Goal: Information Seeking & Learning: Learn about a topic

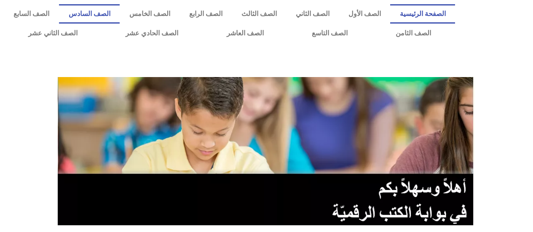
click at [120, 10] on link "الصف السادس" at bounding box center [89, 13] width 61 height 19
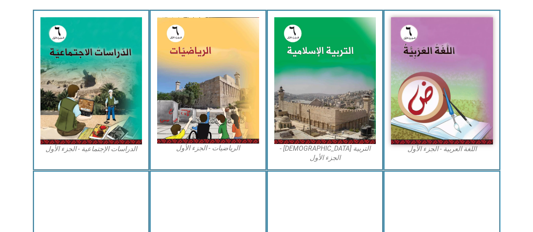
scroll to position [295, 0]
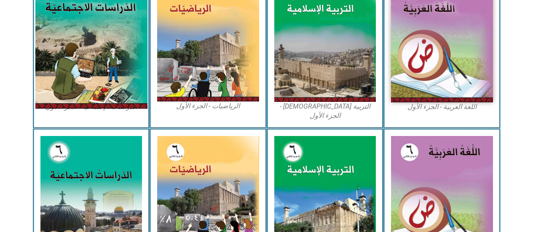
click at [51, 23] on img at bounding box center [91, 39] width 112 height 140
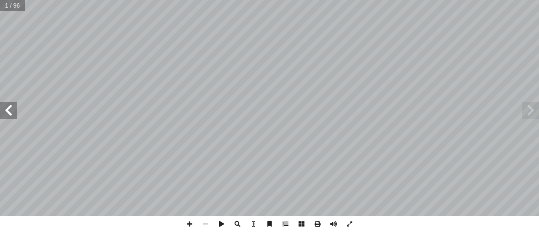
click at [16, 112] on div "ُ ة ّ الاجتماعي ُ راسات ّ الد ليف: أ ا فريق الت ) ً قا ّ أ. [PERSON_NAME] (منس …" at bounding box center [269, 108] width 539 height 216
click at [1, 100] on div "ُ ة ّ الاجتماعي ُ راسات ّ الد ليف: أ ا فريق الت ) ً قا ّ أ. [PERSON_NAME] (منس …" at bounding box center [269, 108] width 539 height 216
click at [5, 109] on span at bounding box center [8, 110] width 17 height 17
click at [9, 110] on span at bounding box center [8, 110] width 17 height 17
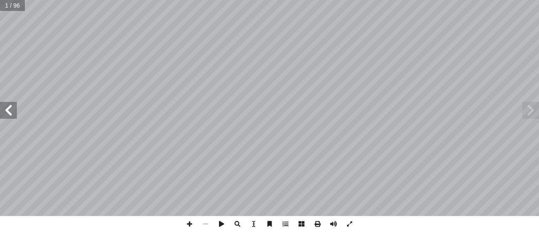
click at [11, 109] on span at bounding box center [8, 110] width 17 height 17
drag, startPoint x: 10, startPoint y: 115, endPoint x: 3, endPoint y: 109, distance: 8.8
click at [3, 109] on span at bounding box center [8, 110] width 17 height 17
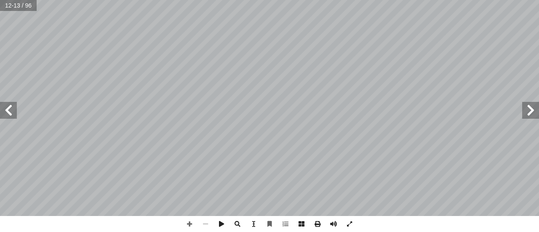
click at [5, 107] on span at bounding box center [8, 110] width 17 height 17
click at [6, 107] on span at bounding box center [8, 110] width 17 height 17
click at [8, 106] on span at bounding box center [8, 110] width 17 height 17
click at [0, 118] on span at bounding box center [8, 110] width 17 height 17
click at [533, 117] on span at bounding box center [530, 110] width 17 height 17
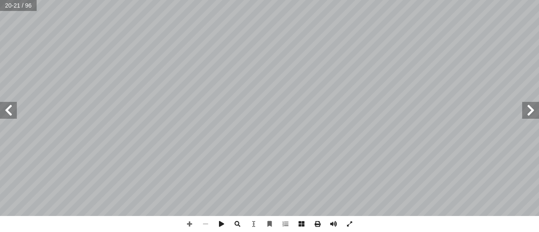
click at [537, 123] on div "16 ة ّ اريخي ّ الت ِ المعرفة ُ مصادر لى: َ رين ع ِ كونوا قاد َ ي ْ ن أ ا ِ س ْ …" at bounding box center [269, 108] width 539 height 216
